Goal: Find specific page/section: Locate a particular part of the current website

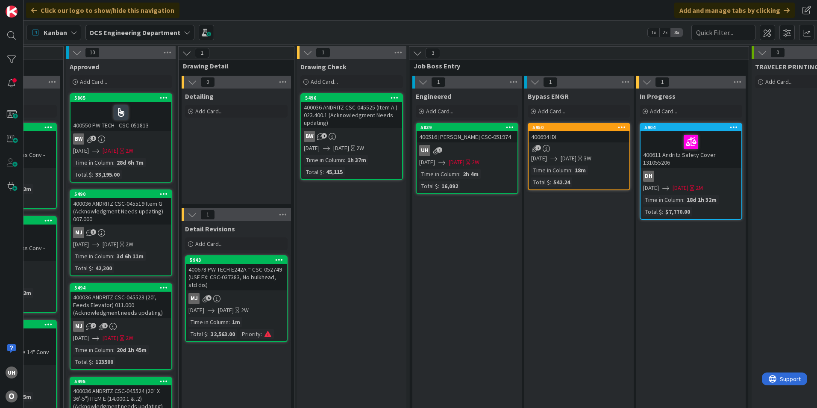
scroll to position [0, 745]
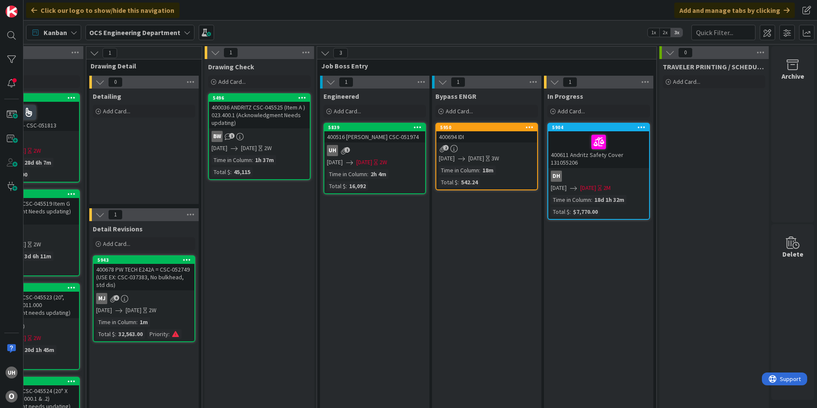
click at [480, 152] on div "5950 400694 IDI 2 [DATE] [DATE] 3W Time in Column : 18m Total $ : 542.24" at bounding box center [487, 157] width 103 height 68
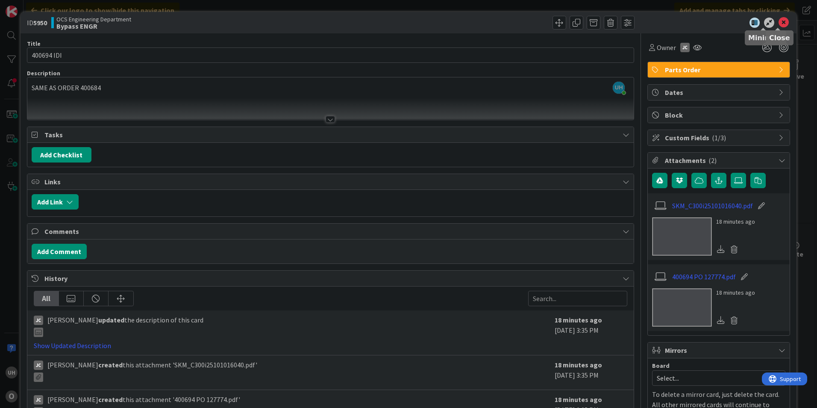
click at [779, 24] on icon at bounding box center [784, 23] width 10 height 10
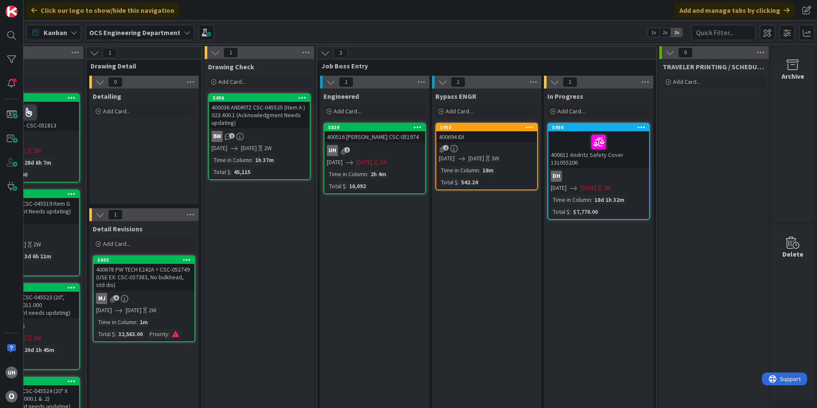
click at [472, 149] on div "2" at bounding box center [486, 148] width 101 height 7
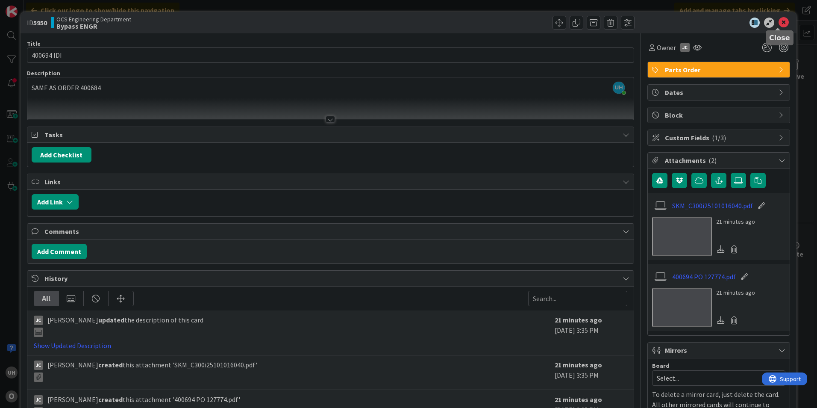
click at [779, 22] on icon at bounding box center [784, 23] width 10 height 10
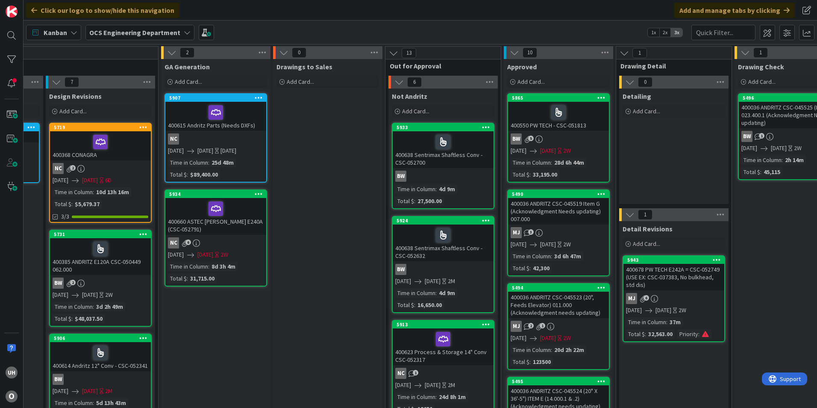
scroll to position [0, 745]
